Goal: Information Seeking & Learning: Learn about a topic

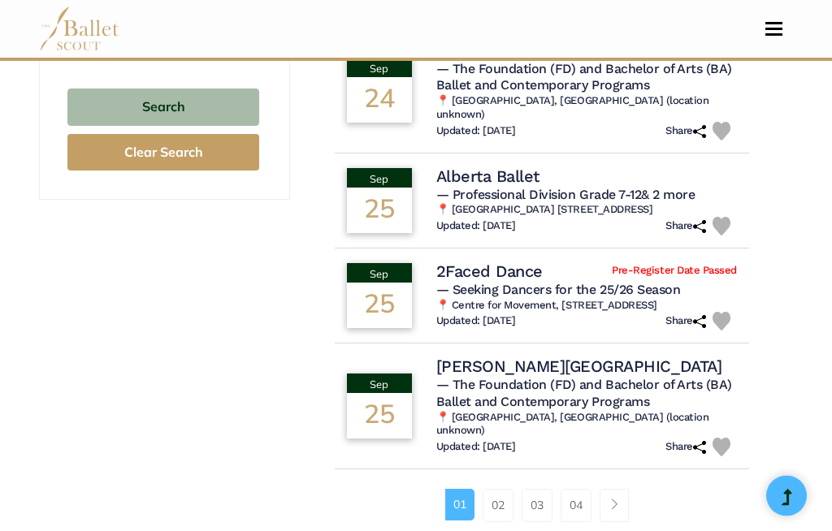
scroll to position [1137, 0]
click at [502, 489] on link "02" at bounding box center [498, 505] width 31 height 32
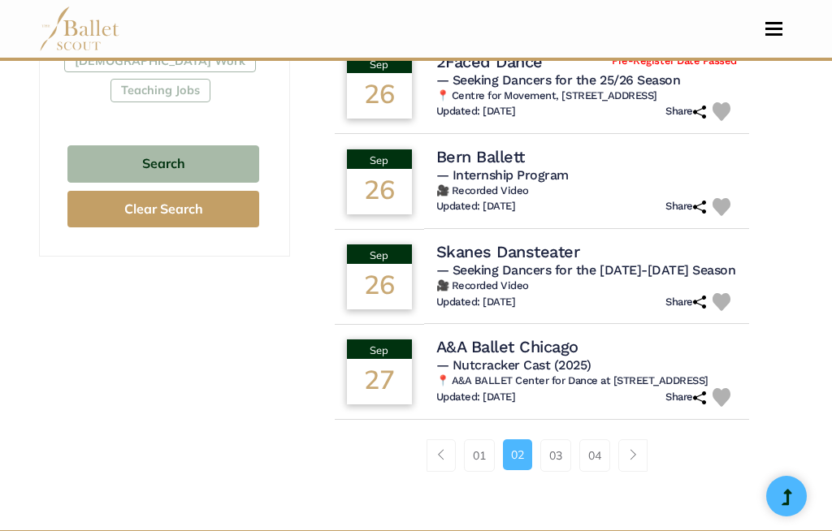
scroll to position [1133, 0]
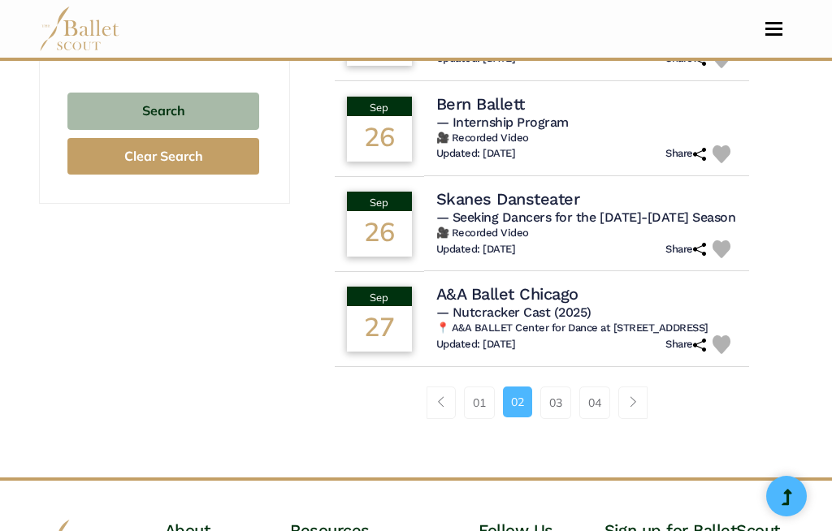
click at [568, 404] on link "03" at bounding box center [555, 403] width 31 height 32
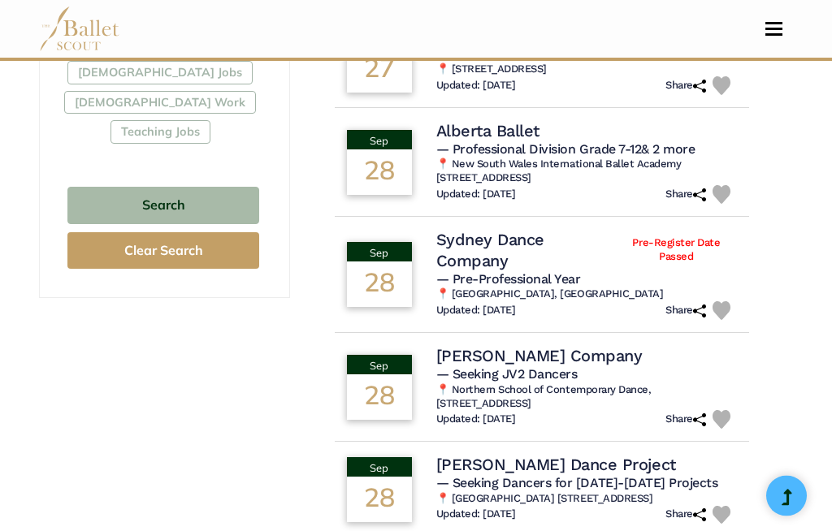
scroll to position [1039, 0]
click at [494, 271] on span "— Pre-Professional Year" at bounding box center [508, 278] width 145 height 15
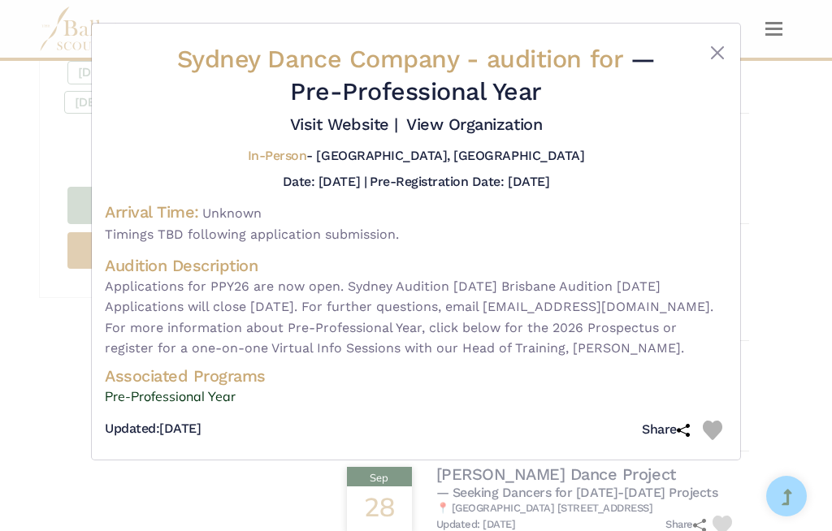
click at [717, 45] on button "Close" at bounding box center [717, 52] width 19 height 19
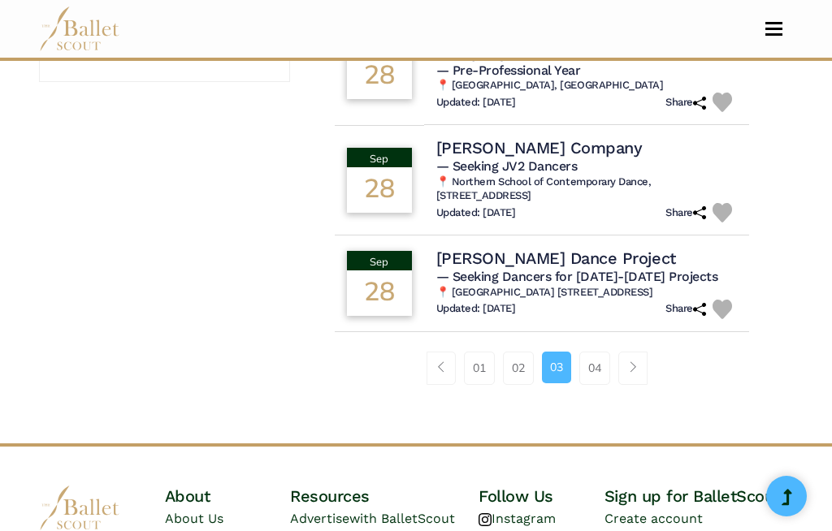
scroll to position [1256, 0]
click at [595, 354] on link "04" at bounding box center [594, 367] width 31 height 32
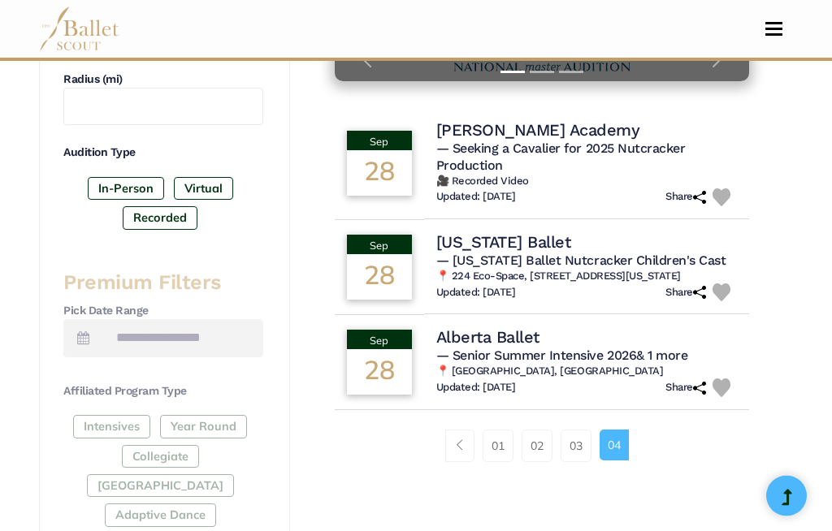
scroll to position [502, 0]
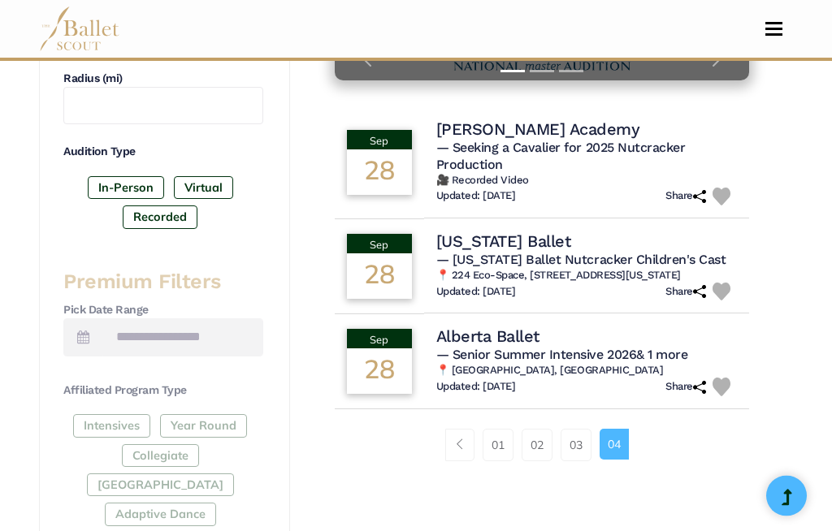
click at [89, 331] on icon at bounding box center [83, 337] width 12 height 13
click at [228, 331] on input "text" at bounding box center [182, 337] width 161 height 38
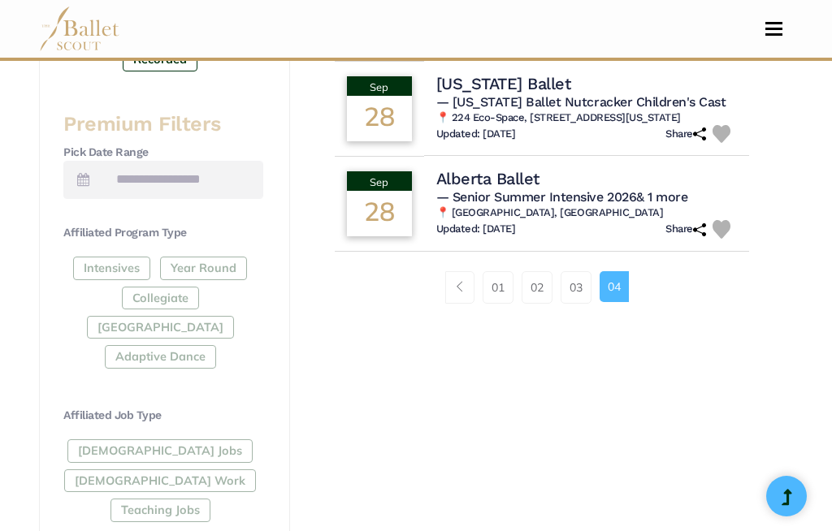
scroll to position [663, 0]
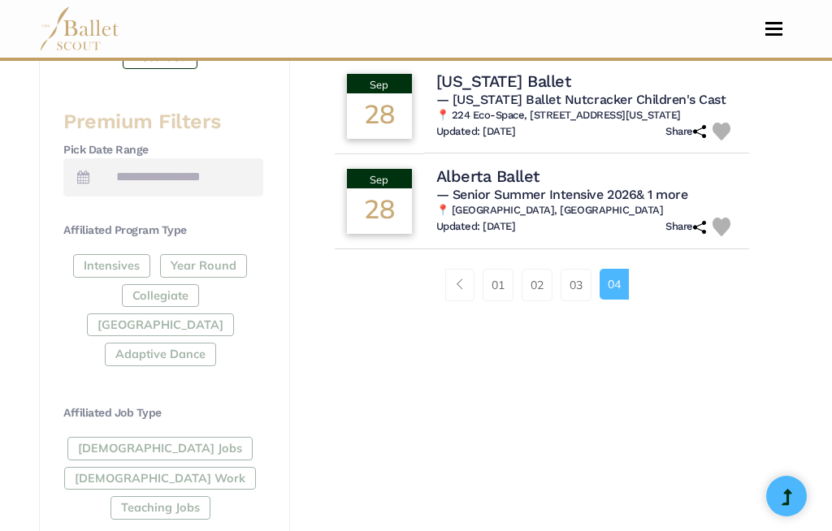
click at [135, 440] on div "Full-Time Jobs Gig Work Teaching Jobs" at bounding box center [163, 481] width 200 height 89
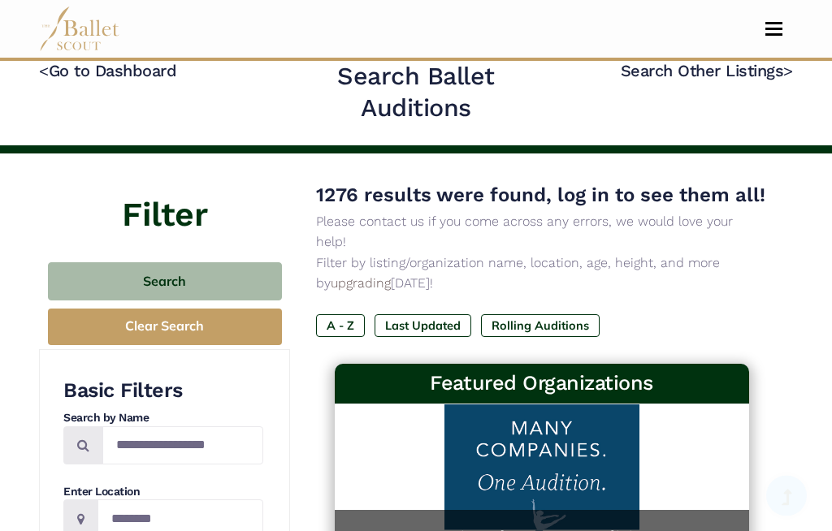
scroll to position [0, 0]
